Goal: Find specific page/section: Find specific page/section

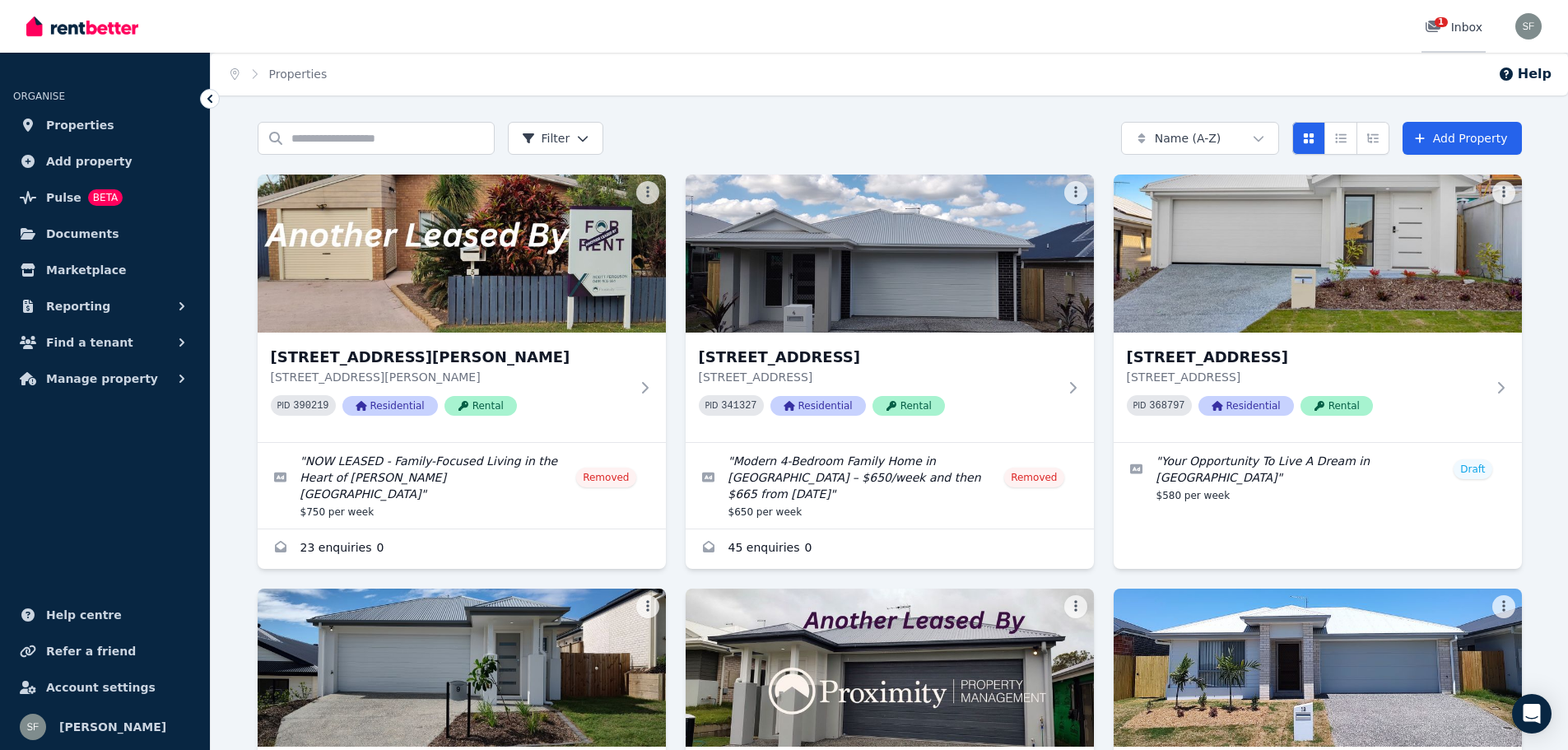
click at [1438, 30] on icon at bounding box center [1432, 26] width 15 height 11
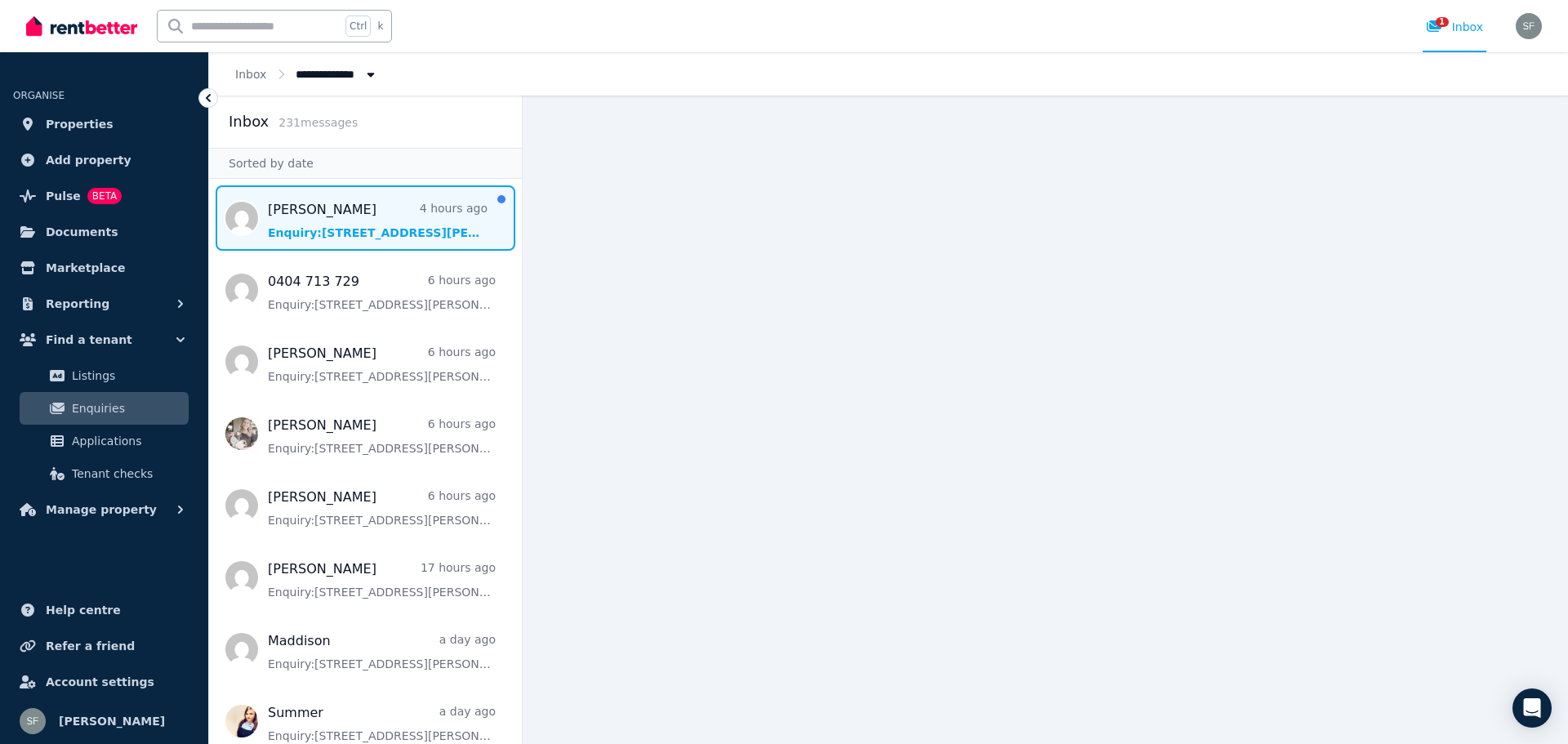
click at [349, 226] on span "Message list" at bounding box center [365, 218] width 312 height 66
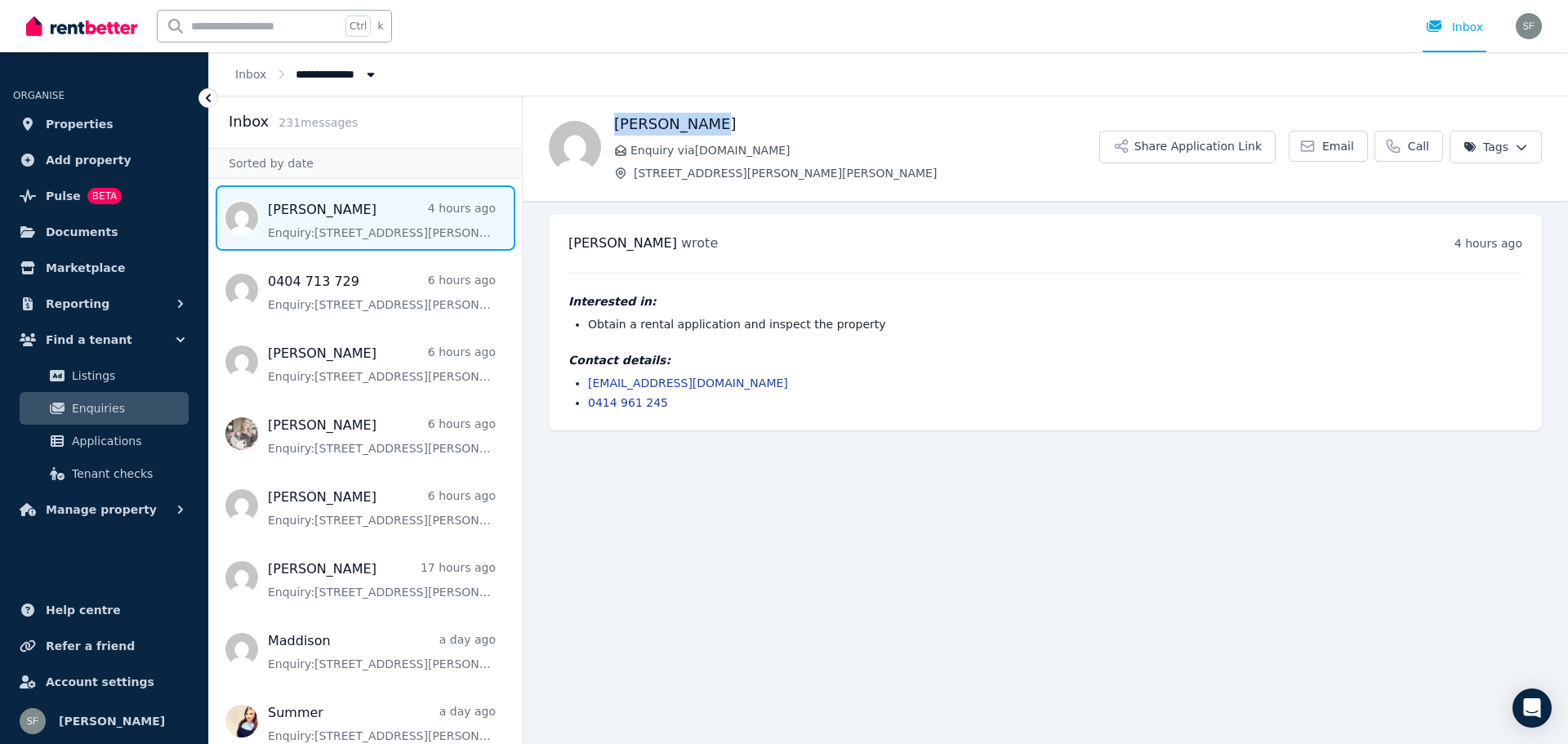
drag, startPoint x: 722, startPoint y: 121, endPoint x: 616, endPoint y: 121, distance: 106.0
click at [616, 121] on h1 "[PERSON_NAME]" at bounding box center [857, 124] width 485 height 22
copy h1 "[PERSON_NAME]"
drag, startPoint x: 722, startPoint y: 378, endPoint x: 590, endPoint y: 388, distance: 132.4
click at [590, 388] on li "[EMAIL_ADDRESS][DOMAIN_NAME]" at bounding box center [1055, 382] width 935 height 16
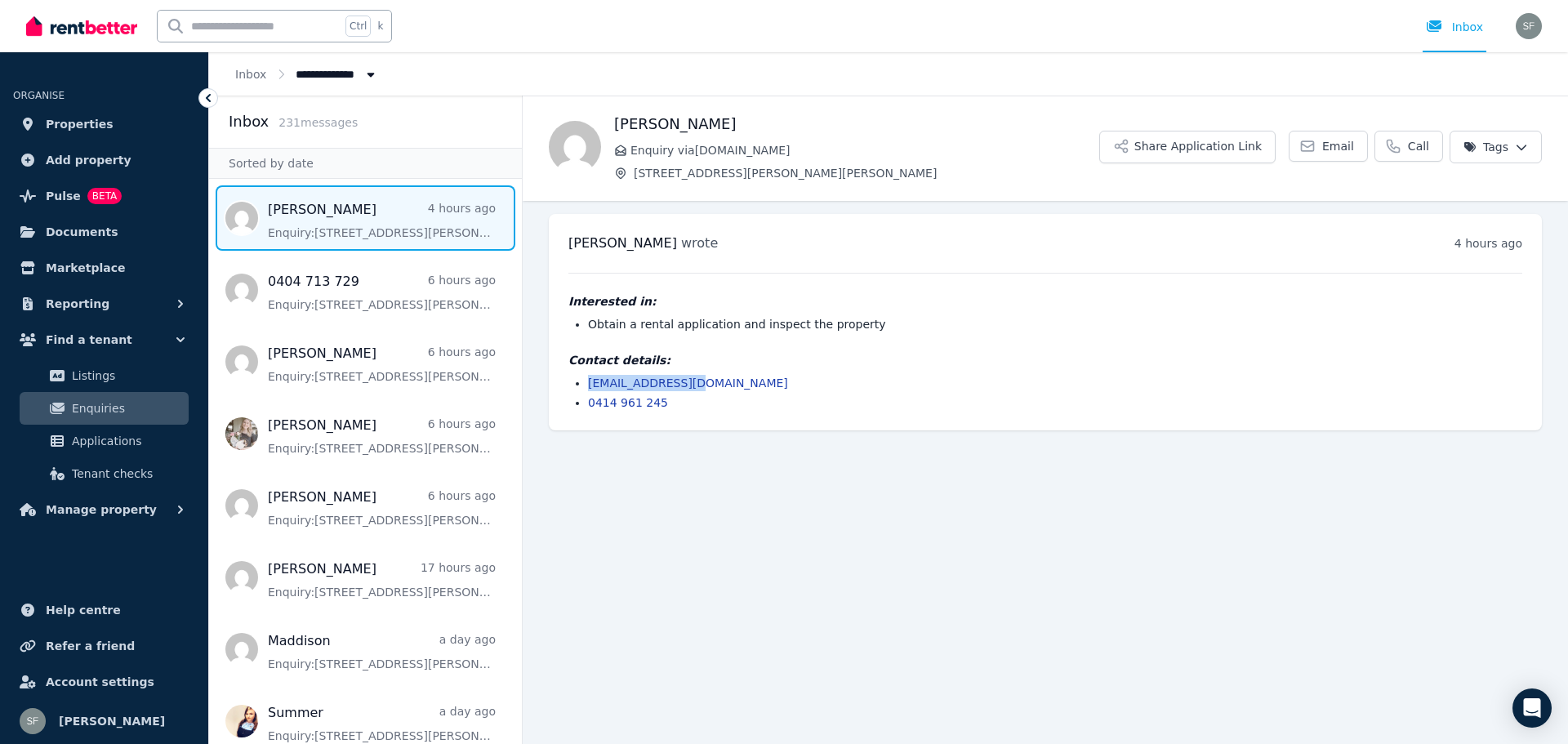
copy link "[EMAIL_ADDRESS][DOMAIN_NAME]"
drag, startPoint x: 677, startPoint y: 404, endPoint x: 586, endPoint y: 404, distance: 91.0
click at [586, 404] on ul "[EMAIL_ADDRESS][DOMAIN_NAME] 0414 961 245" at bounding box center [1045, 393] width 954 height 36
copy link "0414 961 245"
drag, startPoint x: 790, startPoint y: 148, endPoint x: 630, endPoint y: 150, distance: 160.0
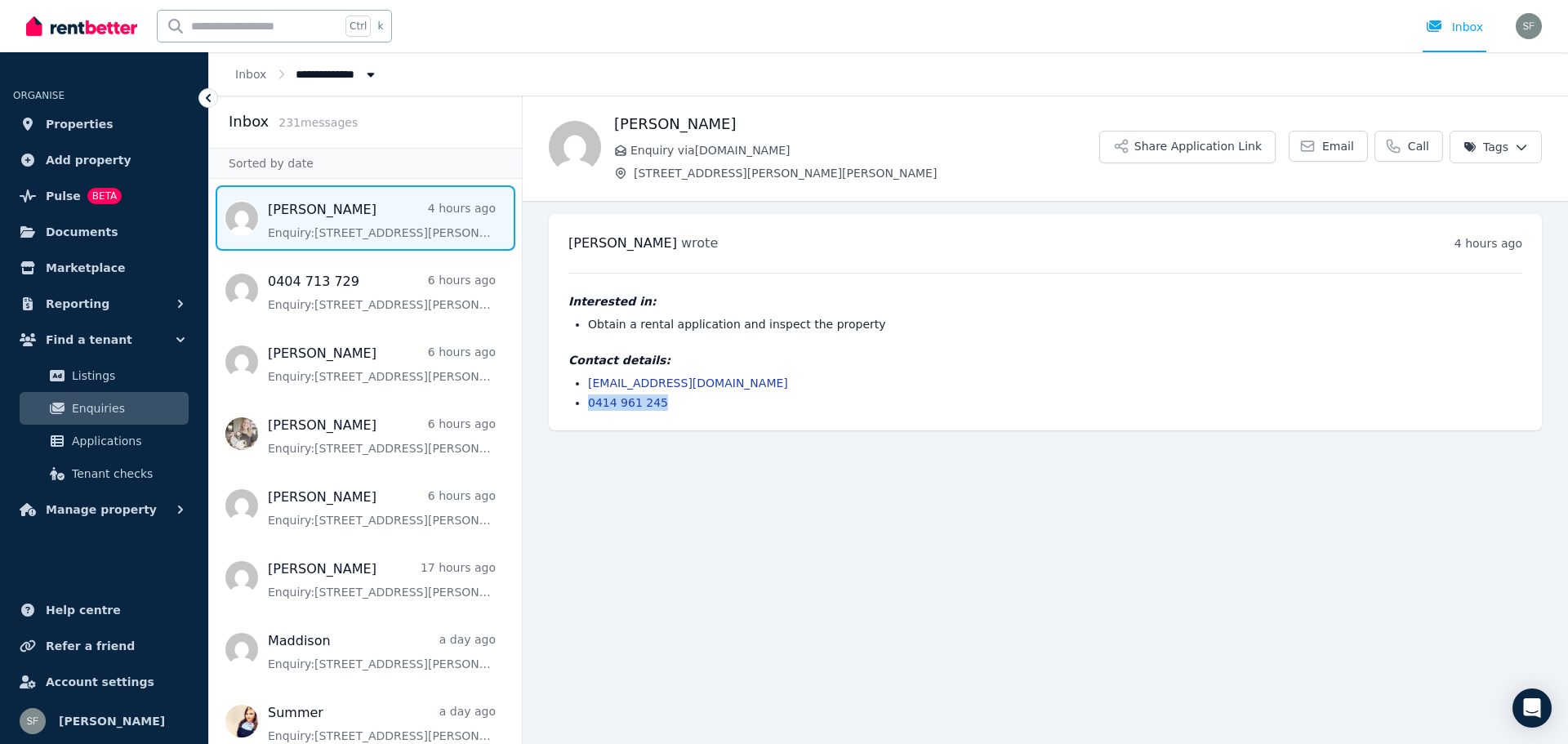
click at [630, 150] on p "Enquiry via [DOMAIN_NAME]" at bounding box center [857, 150] width 485 height 16
copy span "Enquiry via [DOMAIN_NAME]"
click at [100, 126] on link "Properties" at bounding box center [104, 124] width 182 height 33
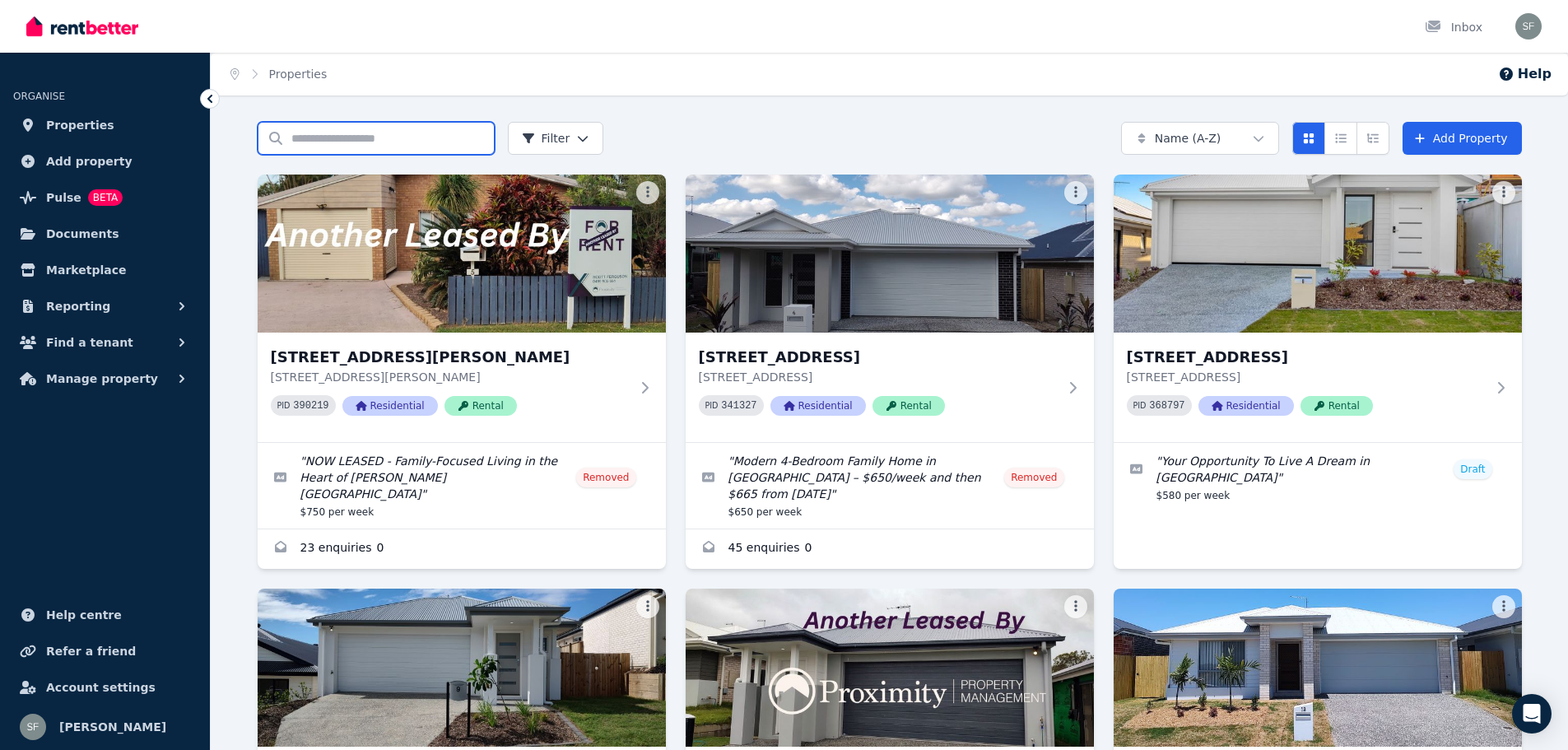
click at [347, 139] on input "Search properties" at bounding box center [376, 138] width 237 height 33
type input "***"
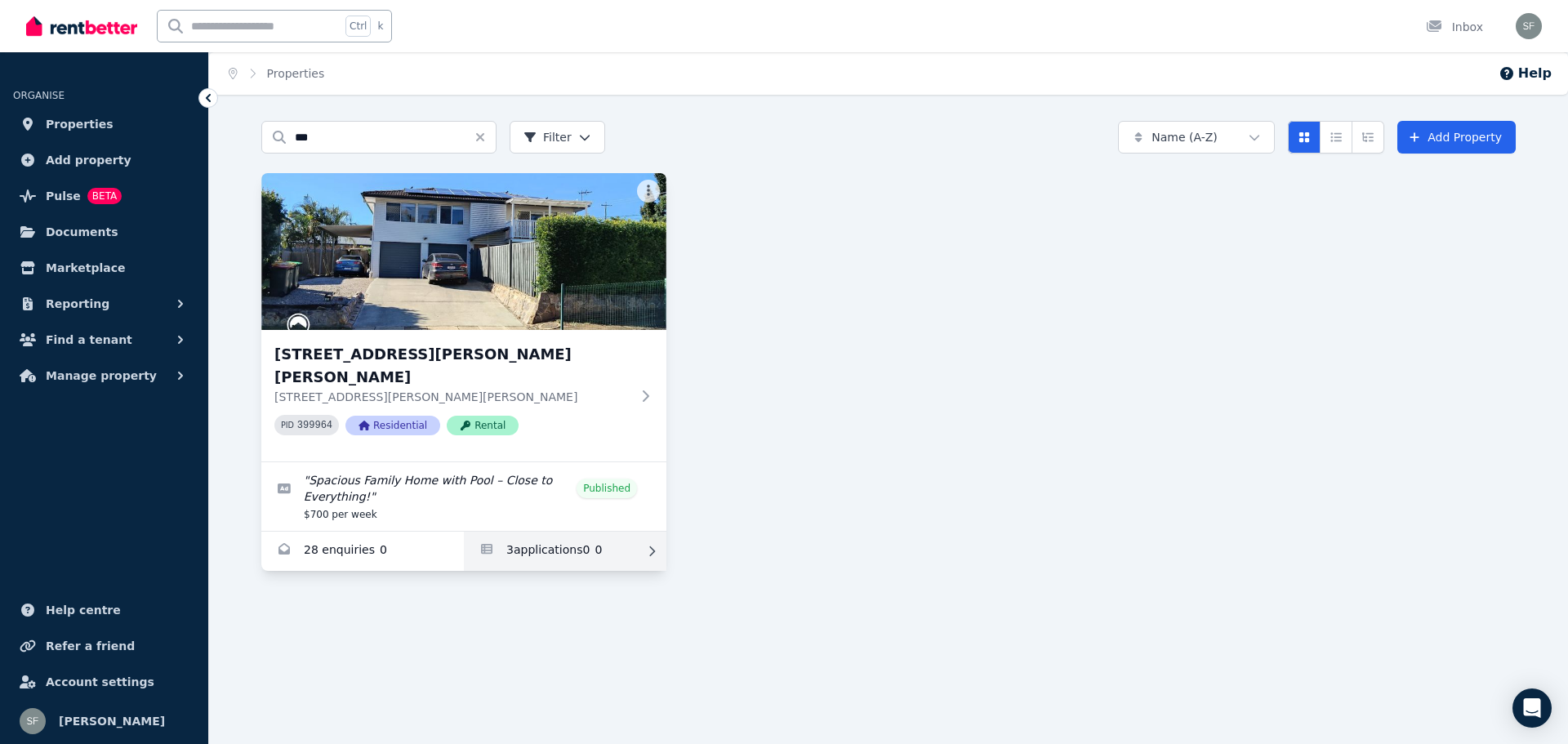
click at [562, 540] on link "Applications for 121 Denham St, Bracken Ridge" at bounding box center [565, 551] width 203 height 39
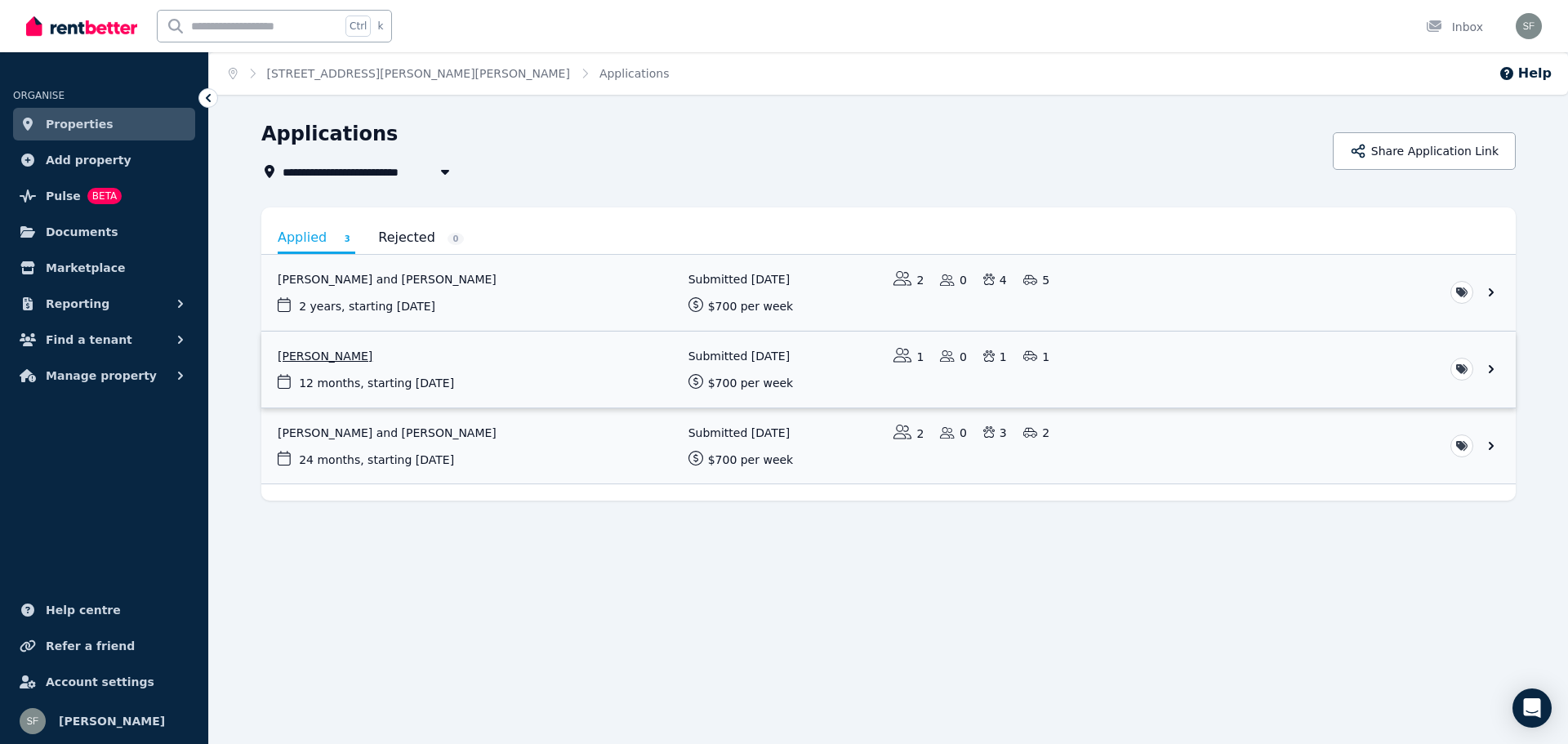
click at [525, 385] on link "View application: Millie Ehrke" at bounding box center [889, 369] width 1255 height 76
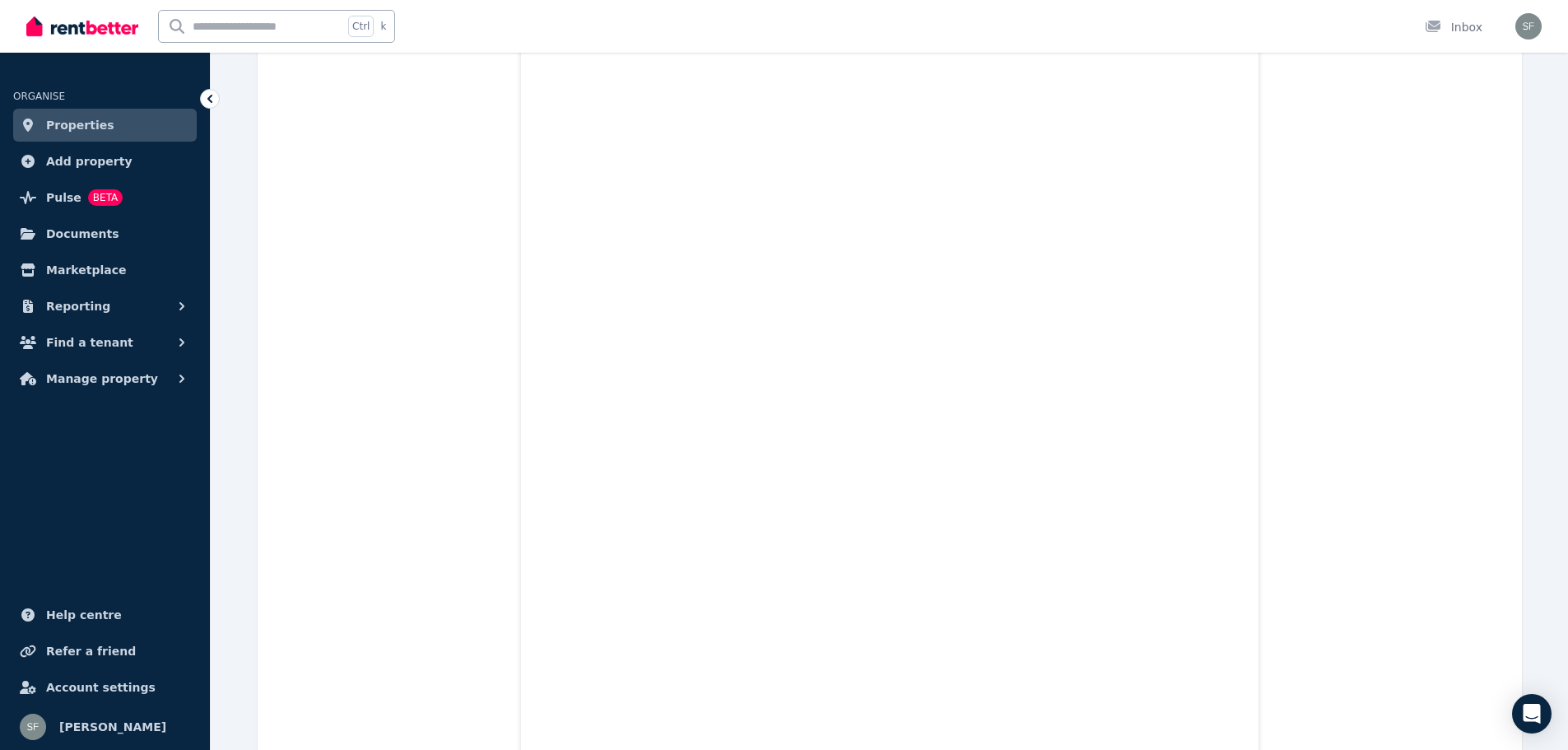
scroll to position [5187, 0]
click at [683, 23] on div "Ctrl k Inbox" at bounding box center [756, 26] width 1459 height 53
click at [1524, 27] on img "button" at bounding box center [1528, 26] width 26 height 26
click at [1459, 216] on span "Logout" at bounding box center [1463, 218] width 158 height 30
